Goal: Information Seeking & Learning: Learn about a topic

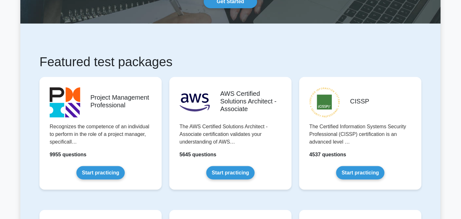
scroll to position [96, 0]
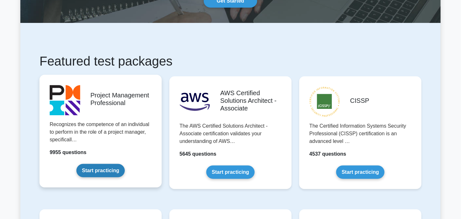
click at [114, 170] on link "Start practicing" at bounding box center [100, 170] width 48 height 13
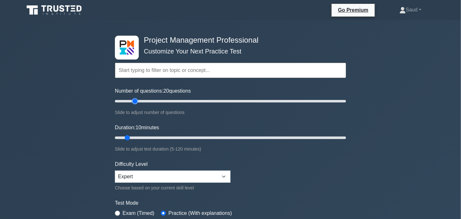
drag, startPoint x: 124, startPoint y: 103, endPoint x: 133, endPoint y: 105, distance: 9.5
type input "20"
click at [133, 105] on input "Number of questions: 20 questions" at bounding box center [230, 101] width 231 height 8
drag, startPoint x: 127, startPoint y: 137, endPoint x: 148, endPoint y: 137, distance: 21.0
type input "20"
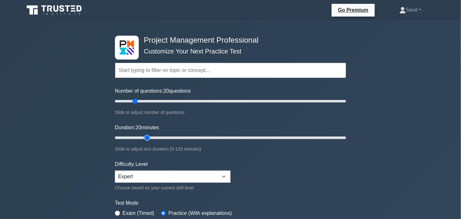
click at [148, 137] on input "Duration: 20 minutes" at bounding box center [230, 138] width 231 height 8
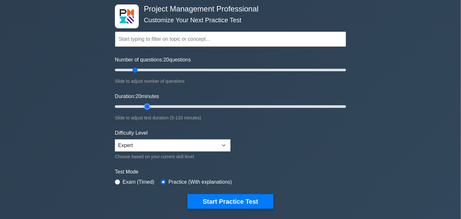
scroll to position [32, 0]
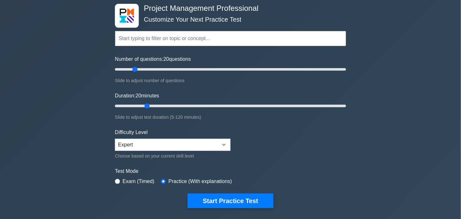
click at [124, 180] on label "Exam (Timed)" at bounding box center [139, 182] width 32 height 8
click at [119, 180] on input "radio" at bounding box center [117, 181] width 5 height 5
radio input "true"
click at [187, 146] on select "Beginner Intermediate Expert" at bounding box center [173, 145] width 116 height 12
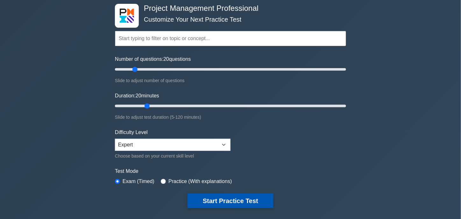
click at [211, 198] on button "Start Practice Test" at bounding box center [231, 201] width 86 height 15
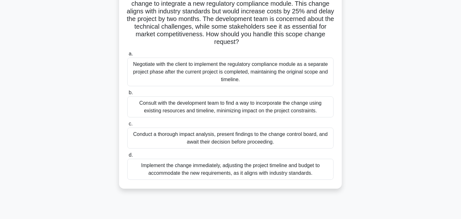
scroll to position [64, 0]
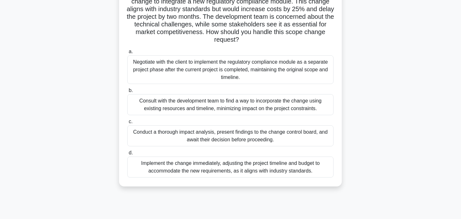
click at [189, 111] on div "Consult with the development team to find a way to incorporate the change using…" at bounding box center [230, 104] width 206 height 21
click at [127, 93] on input "b. Consult with the development team to find a way to incorporate the change us…" at bounding box center [127, 91] width 0 height 4
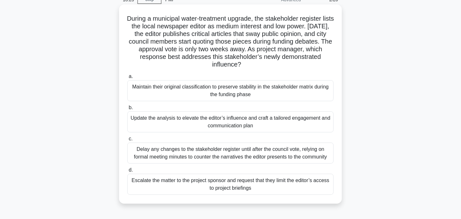
scroll to position [32, 0]
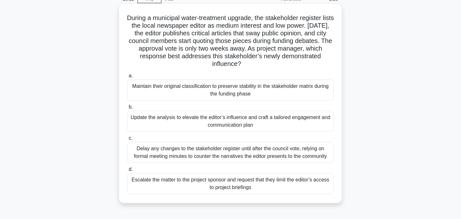
click at [167, 126] on div "Update the analysis to elevate the editor’s influence and craft a tailored enga…" at bounding box center [230, 121] width 206 height 21
click at [127, 109] on input "b. Update the analysis to elevate the editor’s influence and craft a tailored e…" at bounding box center [127, 107] width 0 height 4
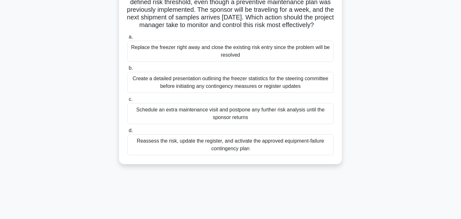
scroll to position [64, 0]
click at [172, 151] on div "Reassess the risk, update the register, and activate the approved equipment-fai…" at bounding box center [230, 144] width 206 height 21
click at [127, 132] on input "d. Reassess the risk, update the register, and activate the approved equipment-…" at bounding box center [127, 130] width 0 height 4
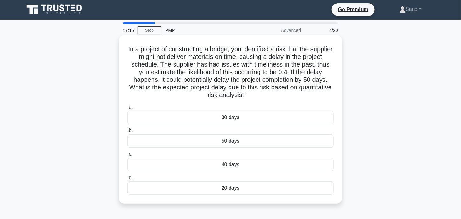
scroll to position [0, 0]
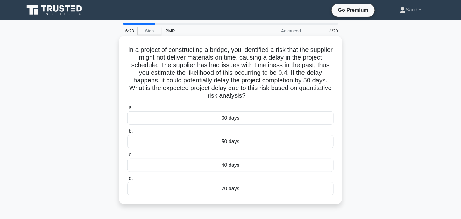
click at [194, 187] on div "20 days" at bounding box center [230, 188] width 206 height 13
click at [127, 181] on input "d. 20 days" at bounding box center [127, 179] width 0 height 4
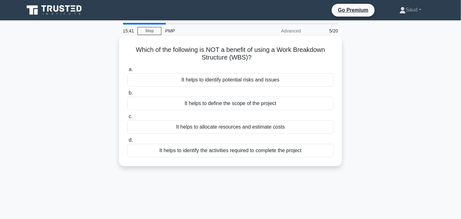
click at [226, 83] on div "It helps to identify potential risks and issues" at bounding box center [230, 79] width 206 height 13
click at [127, 72] on input "a. It helps to identify potential risks and issues" at bounding box center [127, 70] width 0 height 4
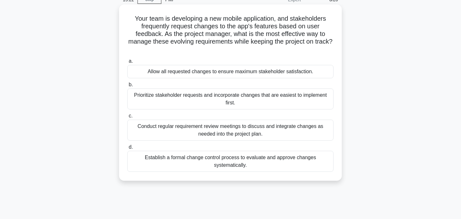
scroll to position [32, 0]
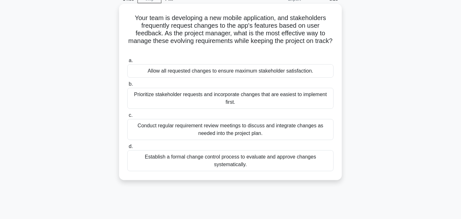
click at [193, 162] on div "Establish a formal change control process to evaluate and approve changes syste…" at bounding box center [230, 160] width 206 height 21
click at [127, 149] on input "d. Establish a formal change control process to evaluate and approve changes sy…" at bounding box center [127, 147] width 0 height 4
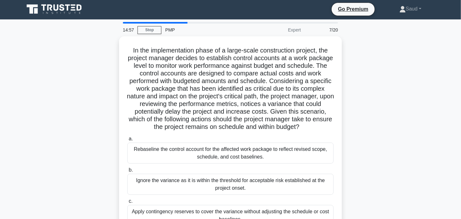
scroll to position [0, 0]
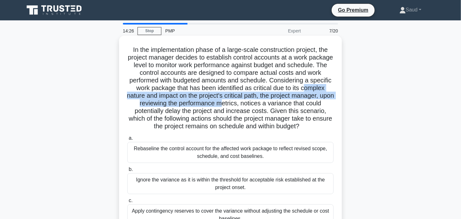
drag, startPoint x: 161, startPoint y: 98, endPoint x: 282, endPoint y: 105, distance: 121.9
click at [282, 105] on h5 "In the implementation phase of a large-scale construction project, the project …" at bounding box center [231, 88] width 208 height 85
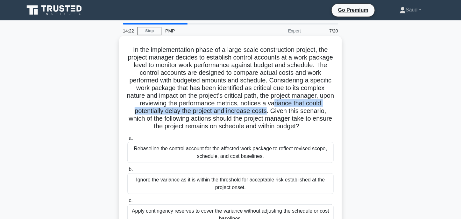
drag, startPoint x: 139, startPoint y: 112, endPoint x: 325, endPoint y: 112, distance: 186.1
click at [325, 112] on h5 "In the implementation phase of a large-scale construction project, the project …" at bounding box center [231, 88] width 208 height 85
drag, startPoint x: 195, startPoint y: 120, endPoint x: 283, endPoint y: 135, distance: 89.1
click at [283, 131] on h5 "In the implementation phase of a large-scale construction project, the project …" at bounding box center [231, 88] width 208 height 85
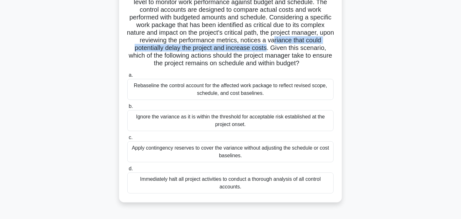
scroll to position [64, 0]
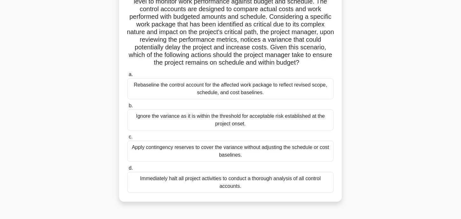
click at [185, 99] on div "Rebaseline the control account for the affected work package to reflect revised…" at bounding box center [230, 88] width 206 height 21
click at [127, 77] on input "a. Rebaseline the control account for the affected work package to reflect revi…" at bounding box center [127, 75] width 0 height 4
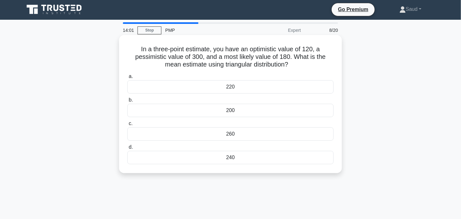
scroll to position [0, 0]
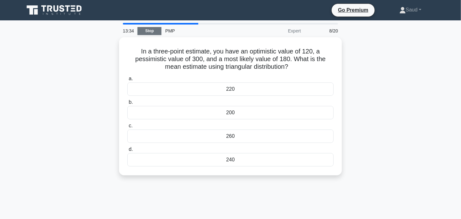
click at [143, 31] on link "Stop" at bounding box center [150, 31] width 24 height 8
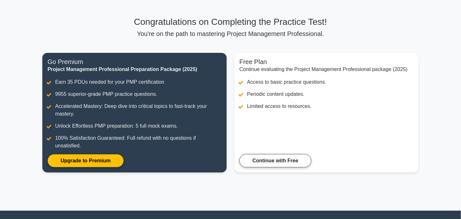
scroll to position [32, 0]
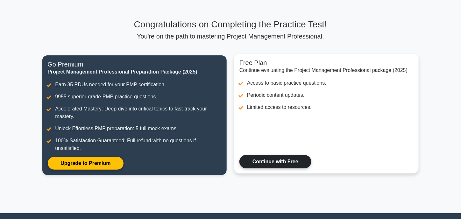
click at [275, 162] on link "Continue with Free" at bounding box center [276, 161] width 72 height 13
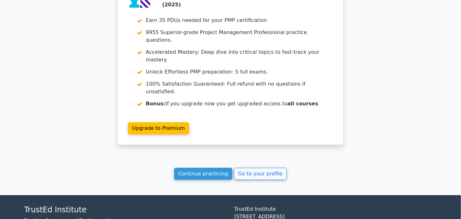
scroll to position [561, 0]
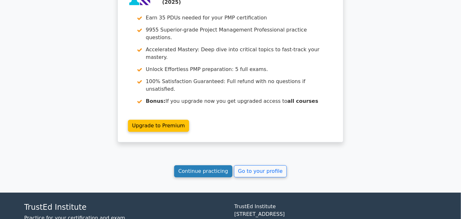
click at [200, 165] on link "Continue practicing" at bounding box center [203, 171] width 58 height 12
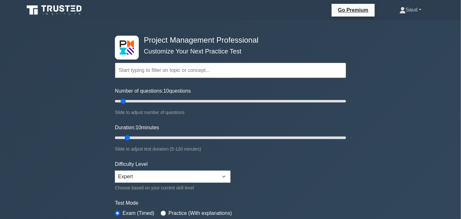
click at [411, 9] on link "Saud" at bounding box center [411, 10] width 53 height 13
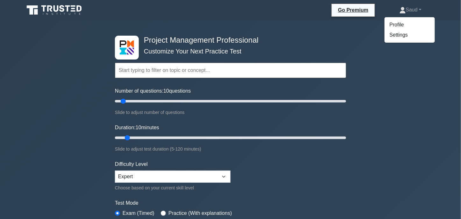
click at [336, 34] on div "Project Management Professional Customize Your Next Practice Test Topics Scope …" at bounding box center [230, 137] width 239 height 235
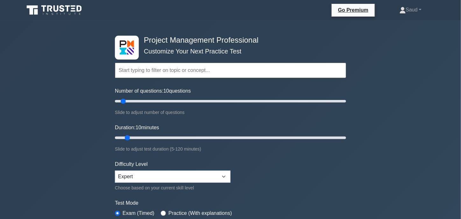
click at [67, 12] on icon at bounding box center [54, 10] width 61 height 12
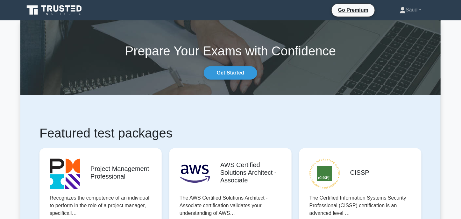
click at [52, 10] on icon at bounding box center [54, 10] width 61 height 12
click at [408, 13] on link "Saud" at bounding box center [411, 10] width 53 height 13
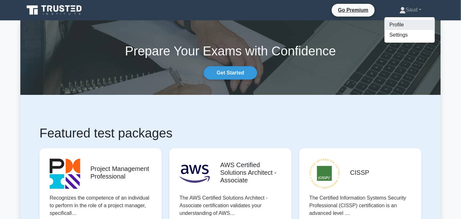
click at [404, 22] on link "Profile" at bounding box center [410, 25] width 50 height 10
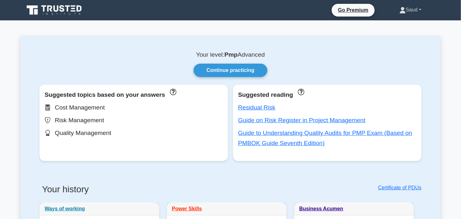
click at [412, 12] on link "Saud" at bounding box center [411, 10] width 53 height 13
click at [399, 33] on link "Settings" at bounding box center [410, 35] width 50 height 10
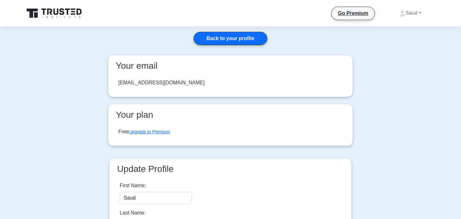
click at [69, 13] on icon at bounding box center [54, 13] width 61 height 12
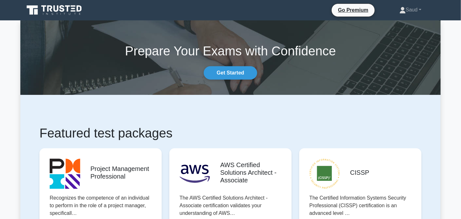
click at [334, 87] on section "Prepare Your Exams with Confidence Get Started" at bounding box center [230, 57] width 421 height 75
drag, startPoint x: 446, startPoint y: 0, endPoint x: 270, endPoint y: 48, distance: 182.6
click at [270, 48] on h1 "Prepare Your Exams with Confidence" at bounding box center [230, 50] width 421 height 15
click at [248, 71] on link "Get Started" at bounding box center [231, 72] width 54 height 13
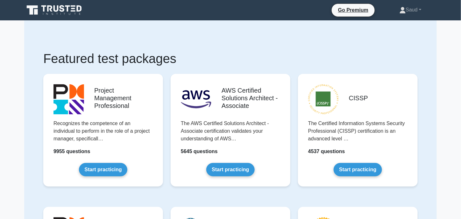
click at [63, 10] on icon at bounding box center [54, 10] width 61 height 12
